Goal: Information Seeking & Learning: Find specific fact

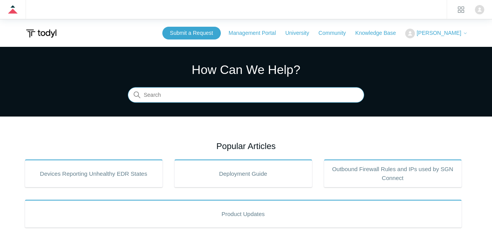
click at [223, 91] on input "Search" at bounding box center [246, 95] width 236 height 15
type input "fips"
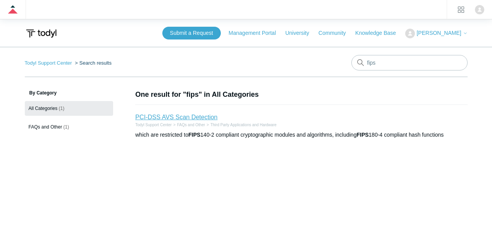
click at [147, 115] on link "PCI-DSS AVS Scan Detection" at bounding box center [176, 117] width 82 height 7
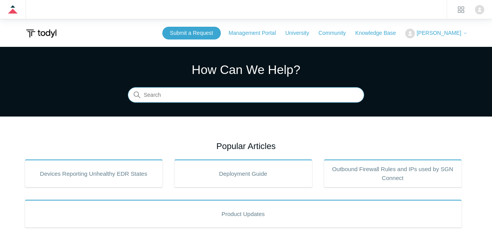
click at [229, 98] on input "Search" at bounding box center [246, 95] width 236 height 15
type input "entra"
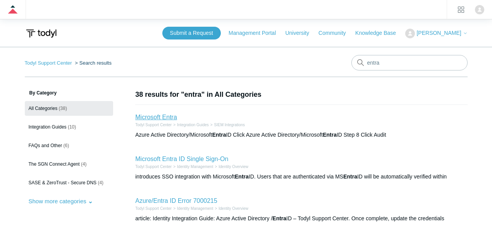
click at [152, 116] on link "Microsoft Entra" at bounding box center [156, 117] width 42 height 7
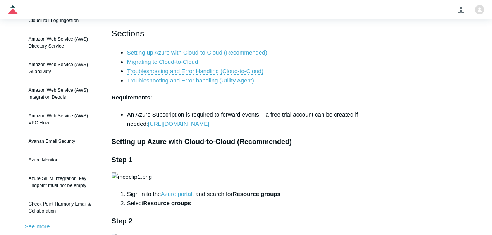
scroll to position [129, 0]
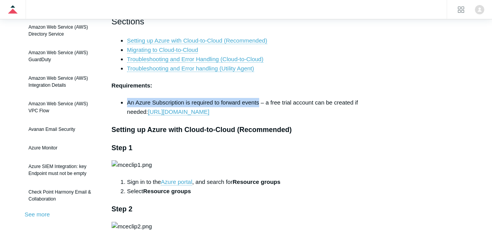
drag, startPoint x: 127, startPoint y: 103, endPoint x: 258, endPoint y: 101, distance: 130.5
click at [258, 101] on li "An Azure Subscription is required to forward events – a free trial account can …" at bounding box center [253, 107] width 253 height 19
copy li "An Azure Subscription is required to forward events"
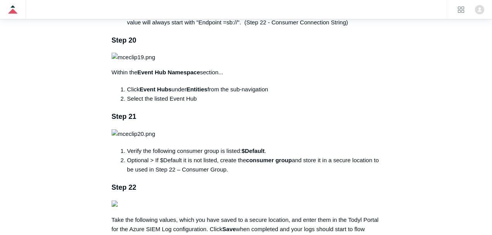
scroll to position [1988, 0]
